Goal: Task Accomplishment & Management: Manage account settings

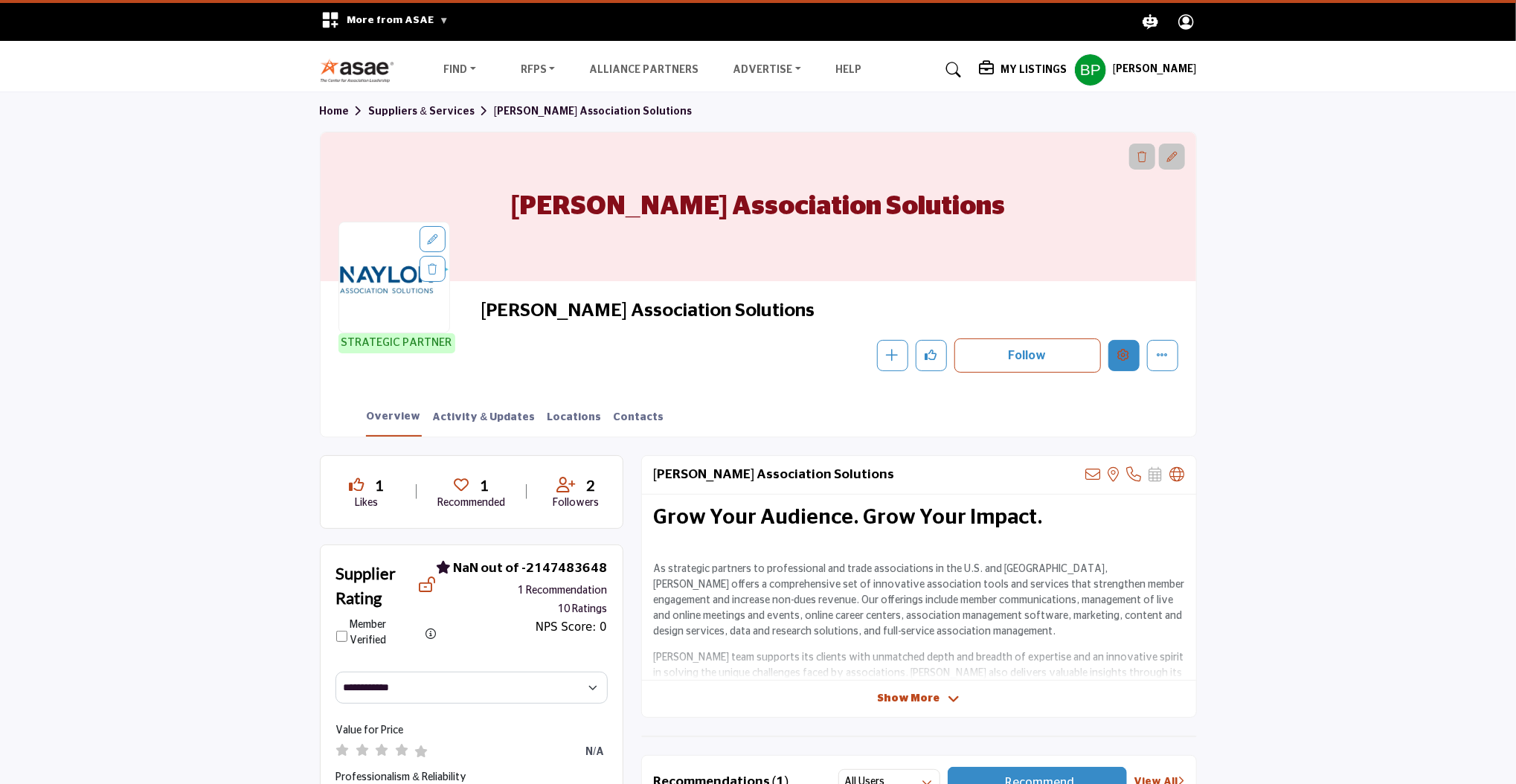
click at [1118, 356] on icon "Edit company" at bounding box center [1124, 354] width 12 height 12
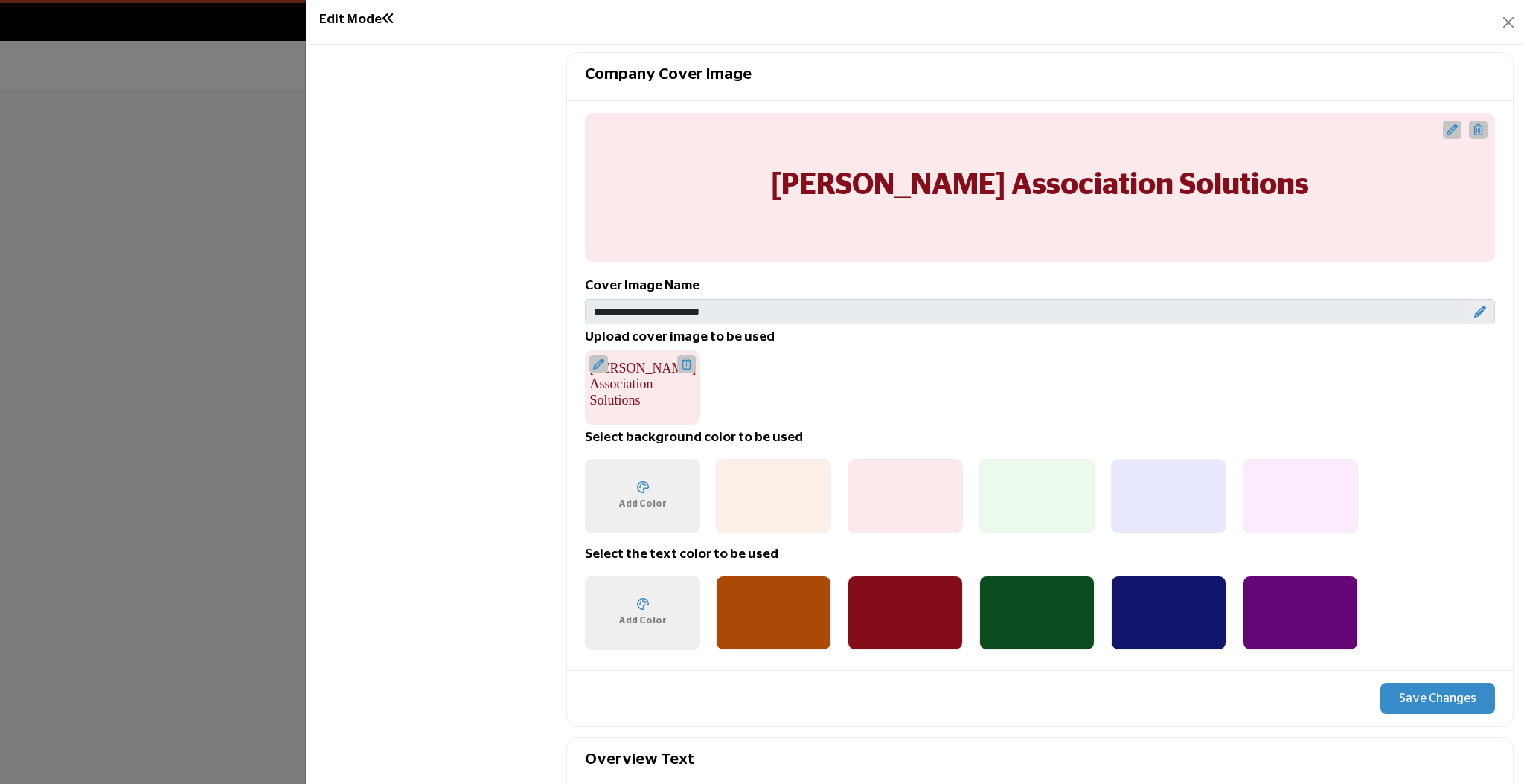
scroll to position [495, 0]
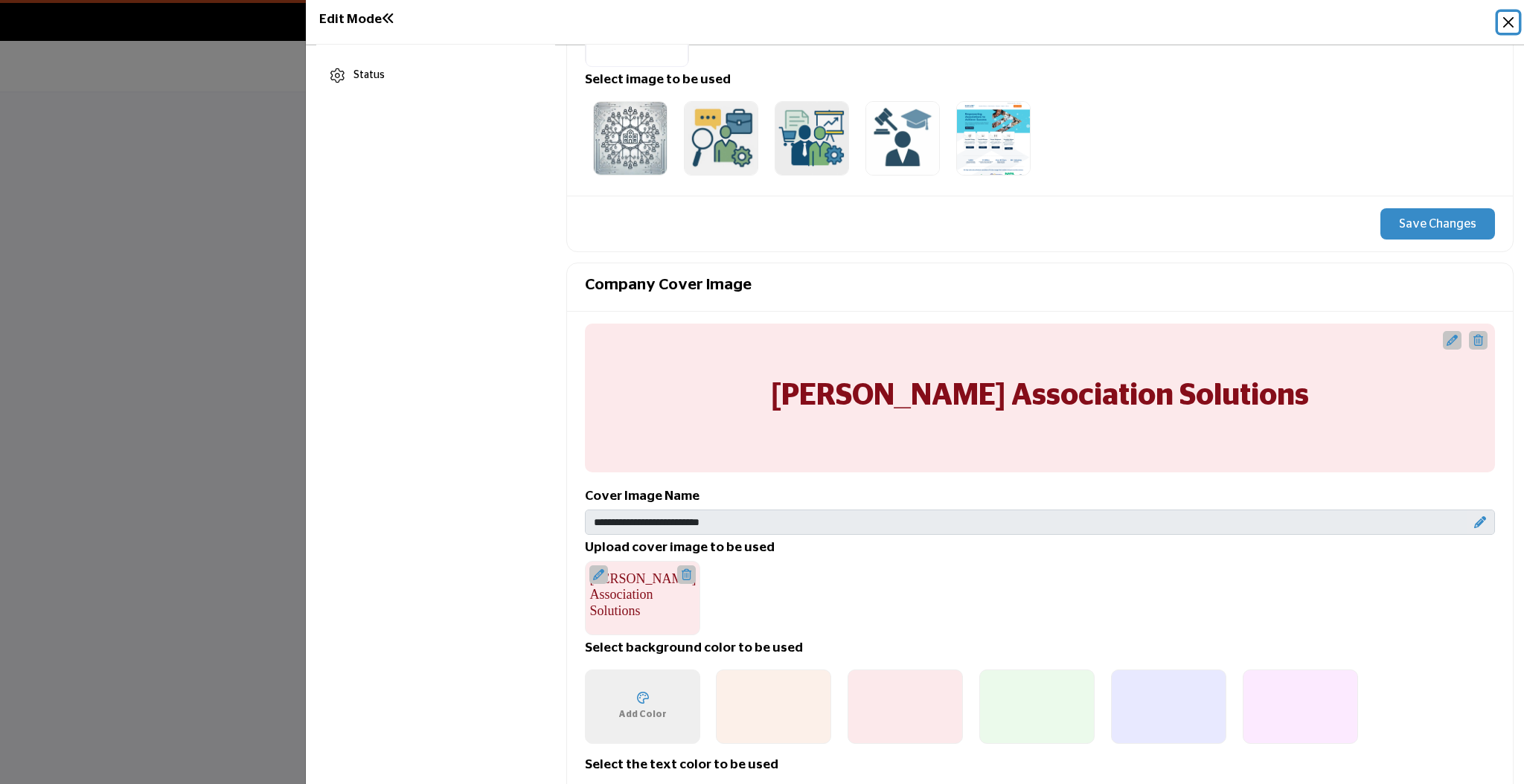
click at [1505, 30] on button "Close" at bounding box center [1508, 22] width 21 height 21
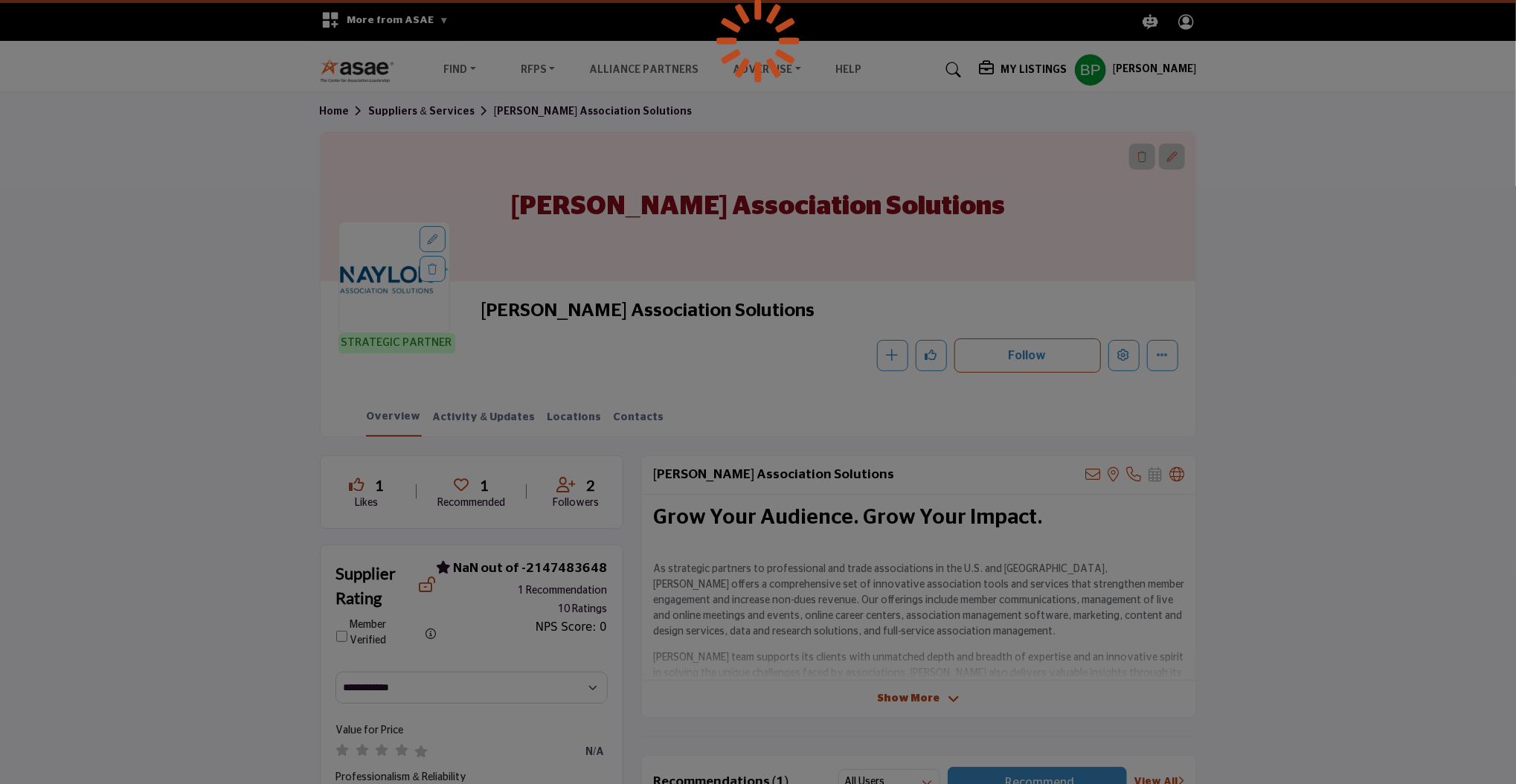
click at [1123, 345] on div at bounding box center [758, 392] width 1516 height 784
click at [1118, 357] on div at bounding box center [758, 392] width 1516 height 784
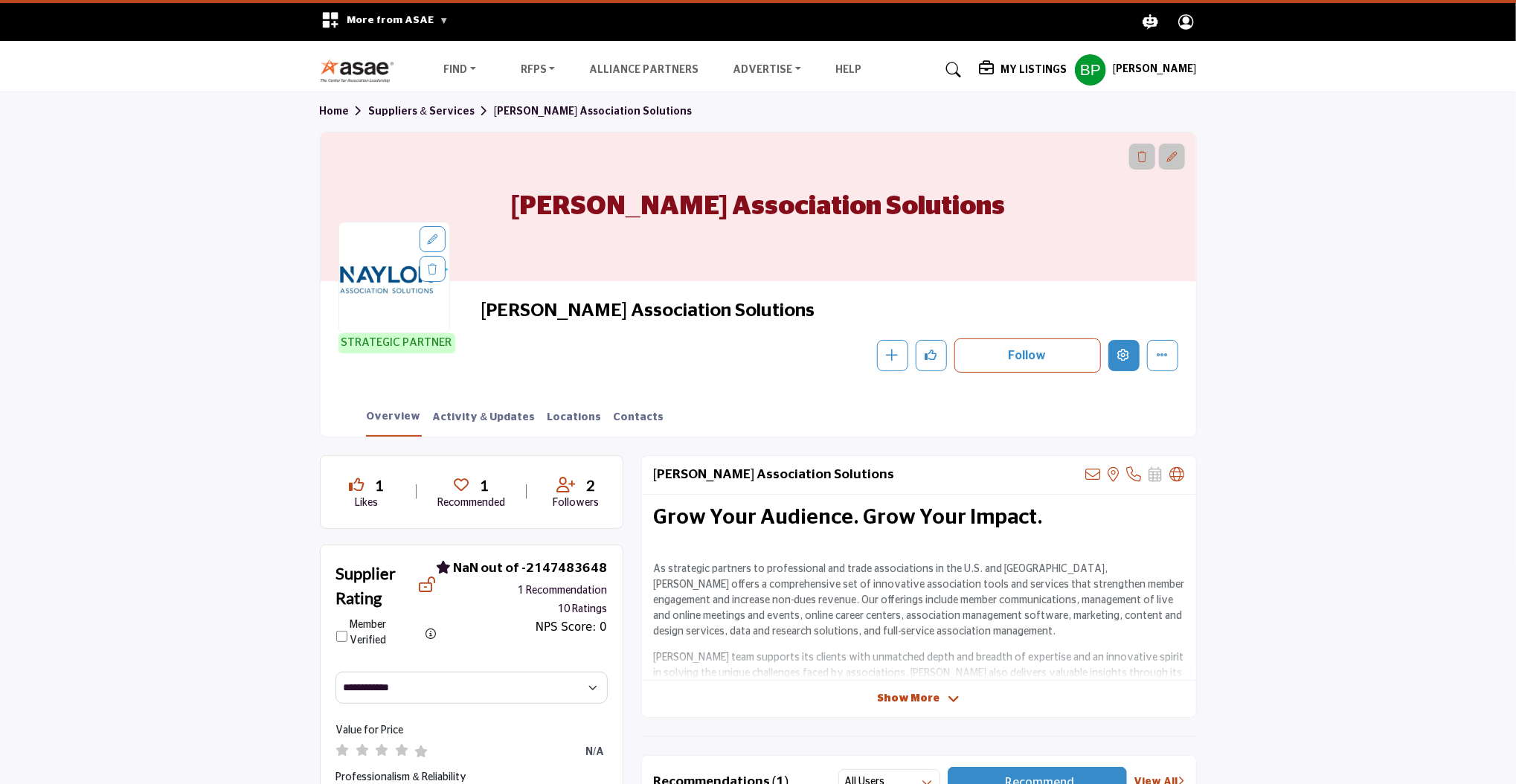
click at [1129, 342] on button "Edit company" at bounding box center [1124, 355] width 31 height 31
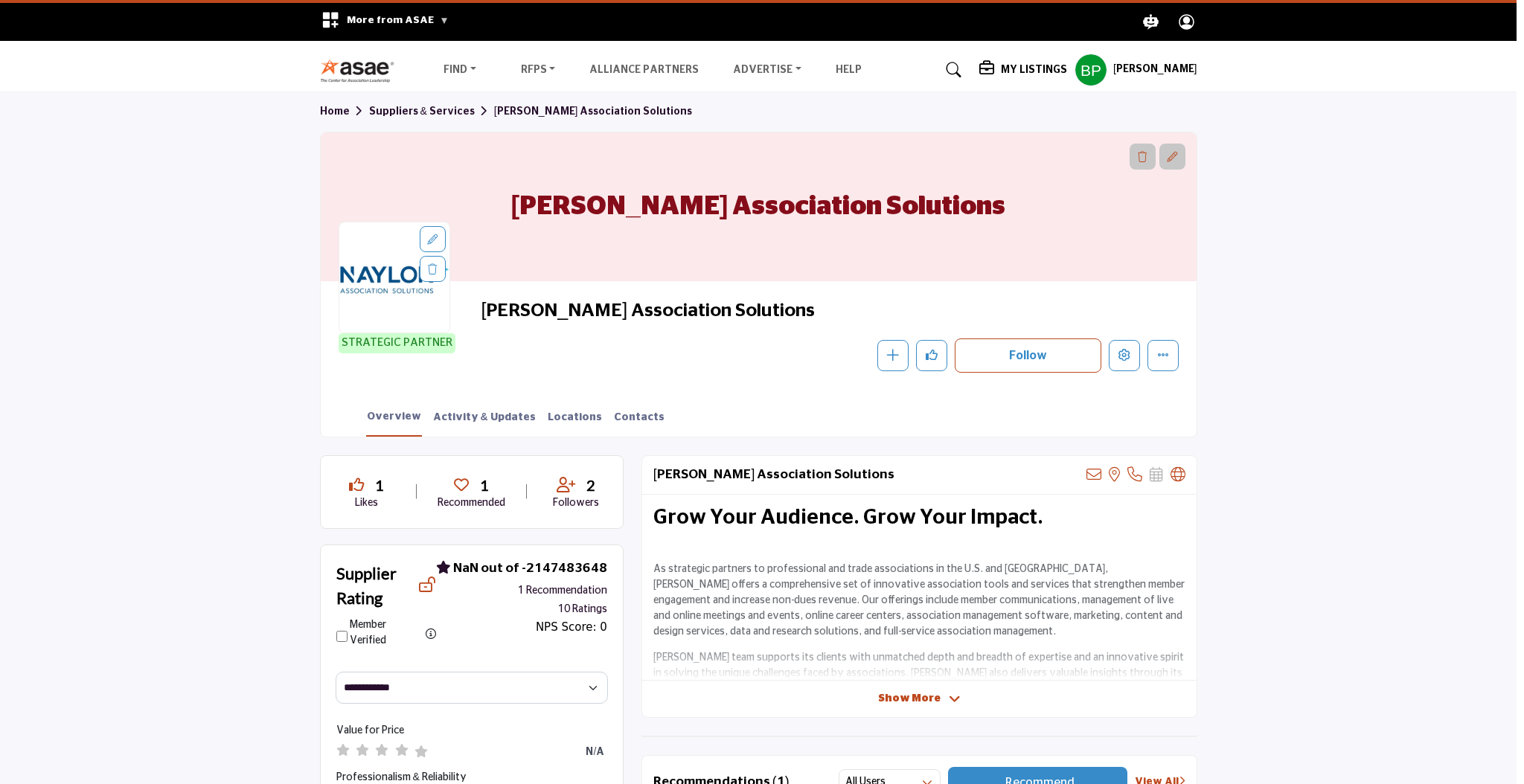
click at [1117, 357] on div at bounding box center [762, 392] width 1524 height 784
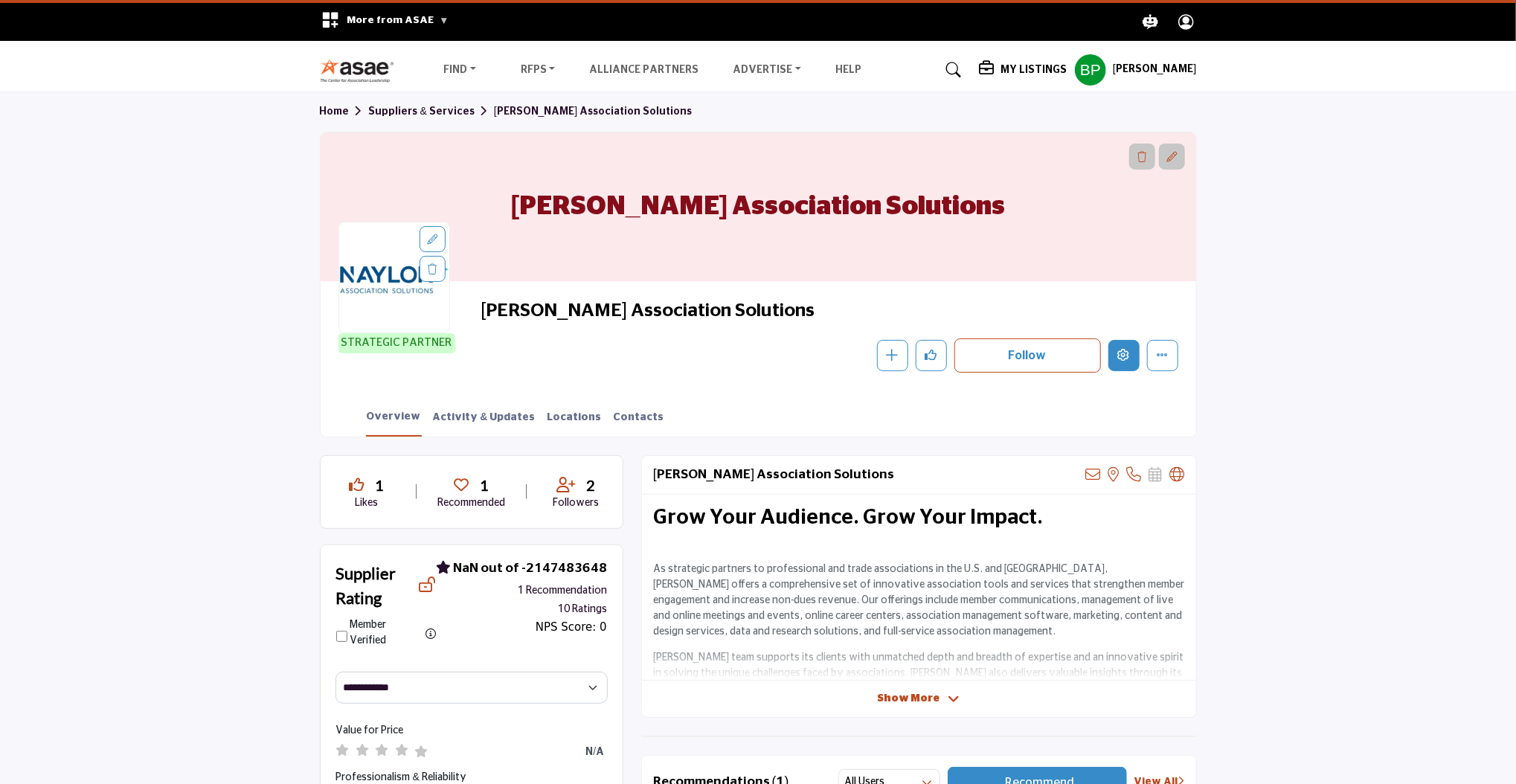
click at [1118, 357] on icon "Edit company" at bounding box center [1124, 354] width 12 height 12
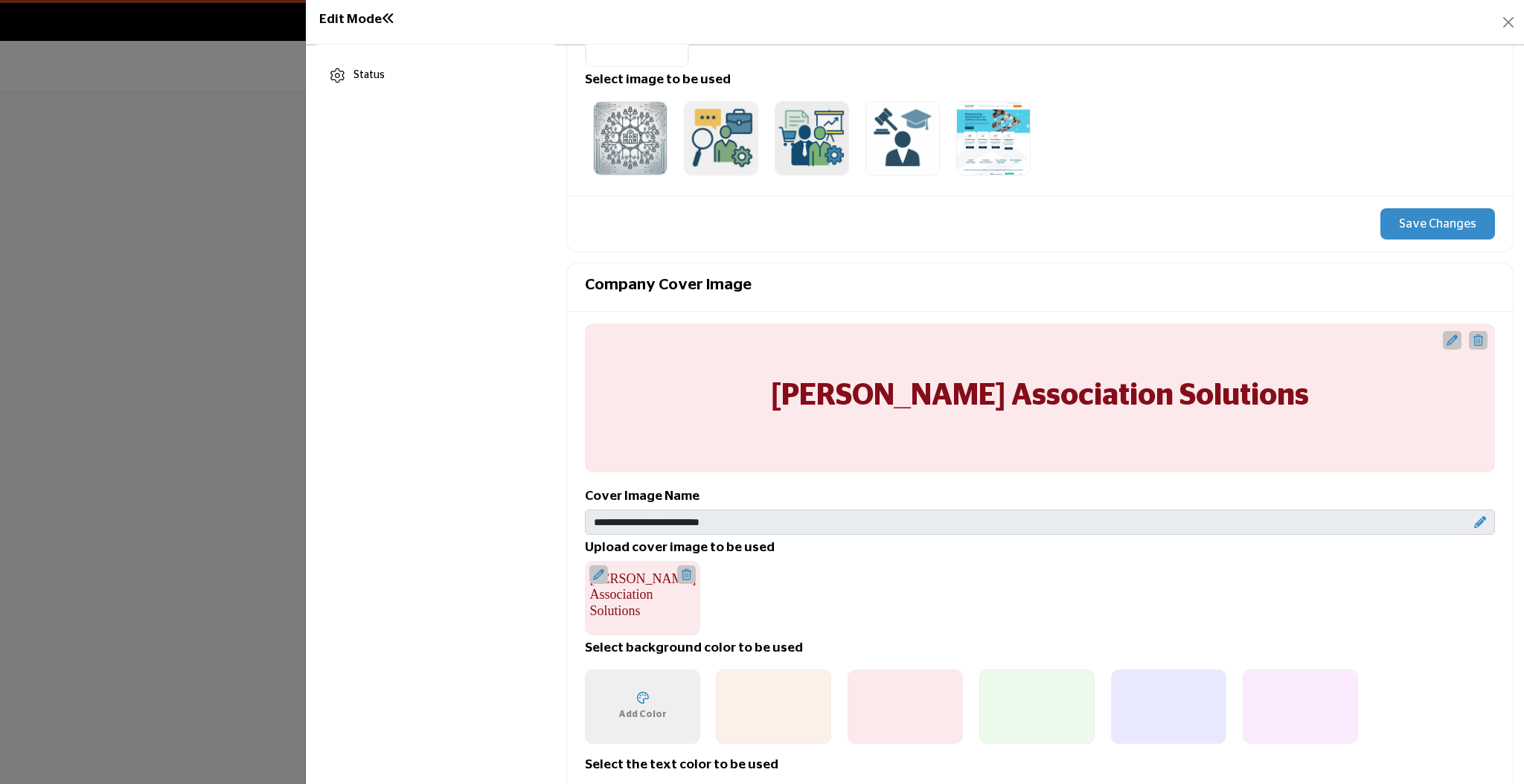
click at [1188, 115] on ul at bounding box center [970, 138] width 770 height 91
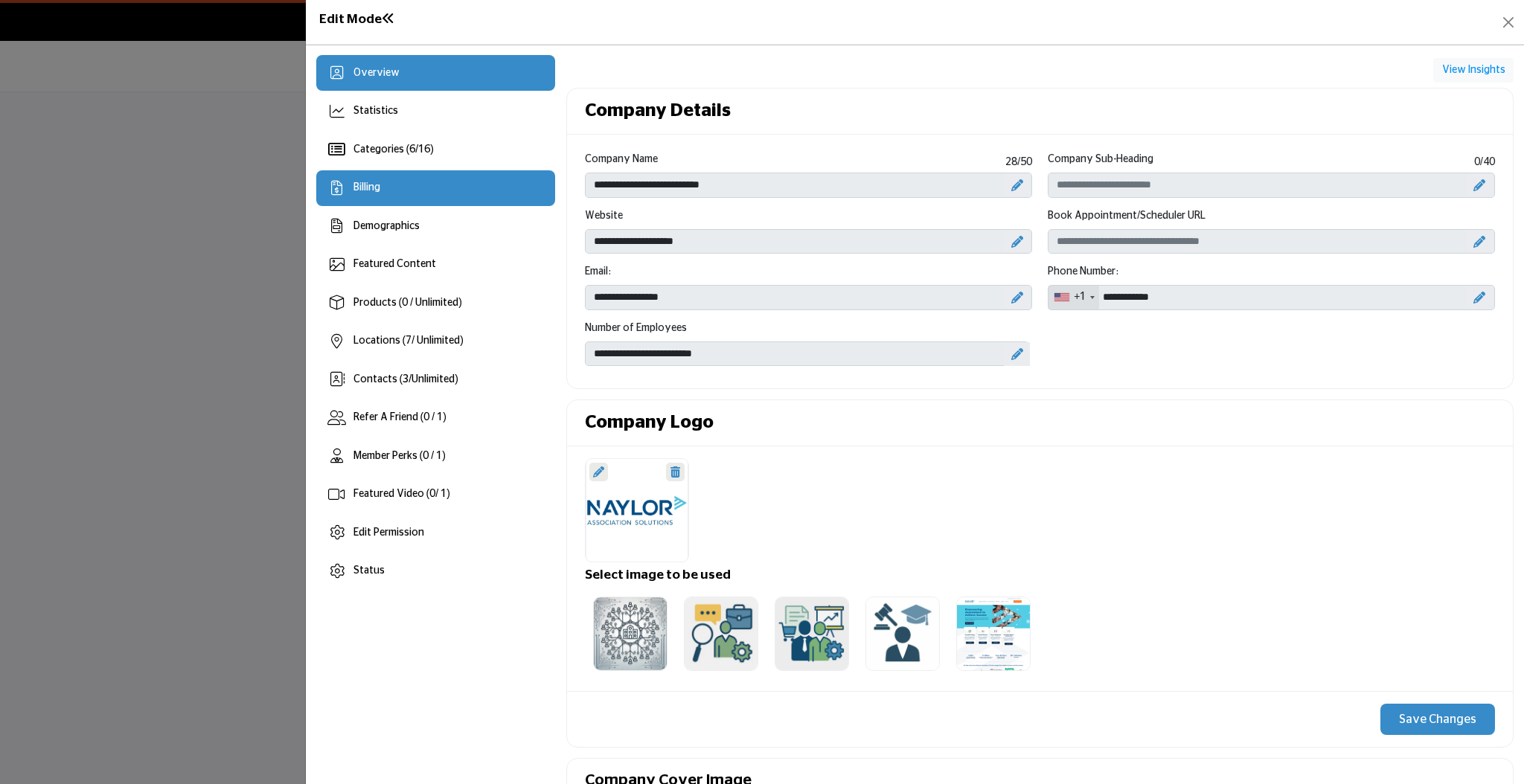
click at [419, 194] on div "Billing" at bounding box center [436, 188] width 240 height 36
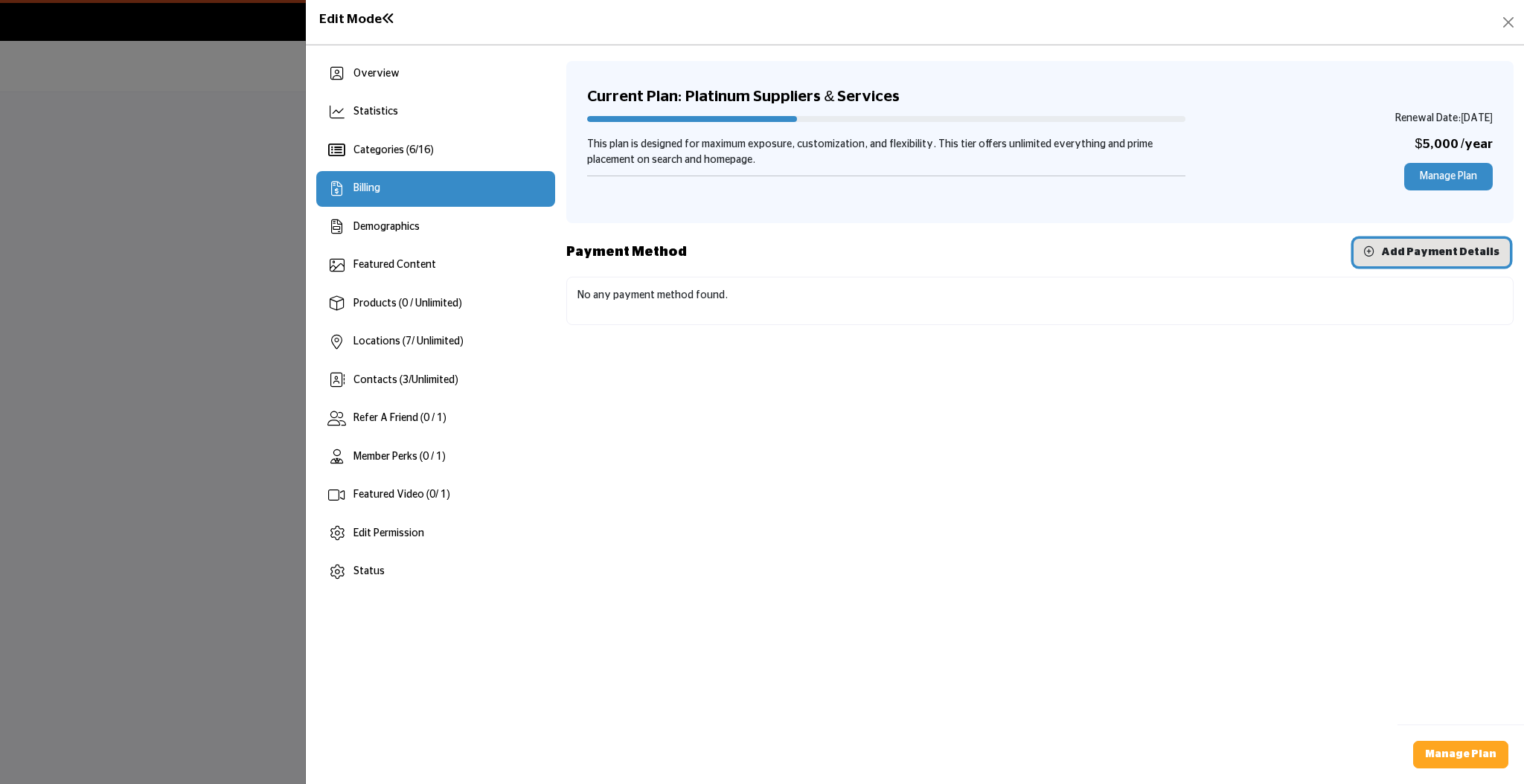
click at [1438, 255] on span "Add Payment Details" at bounding box center [1440, 252] width 118 height 10
